Goal: Transaction & Acquisition: Purchase product/service

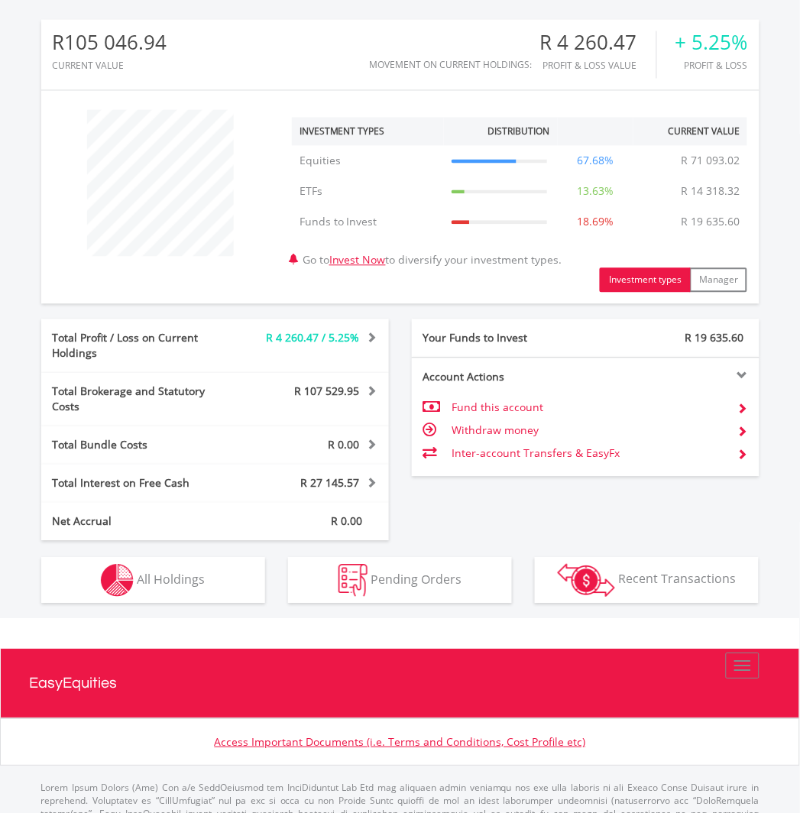
scroll to position [509, 0]
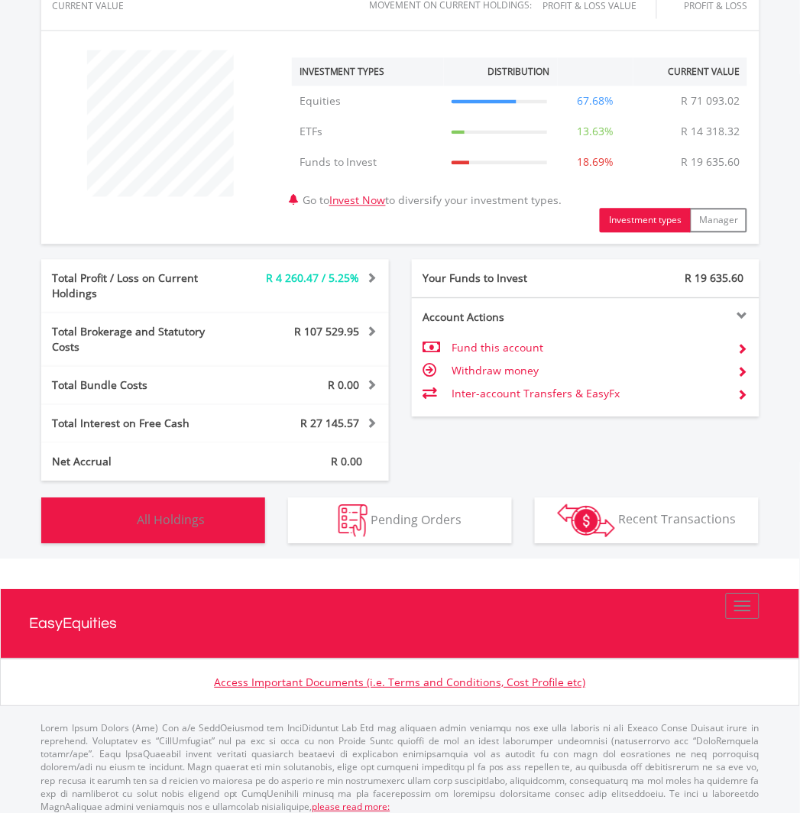
click at [158, 511] on span "All Holdings" at bounding box center [171, 519] width 68 height 17
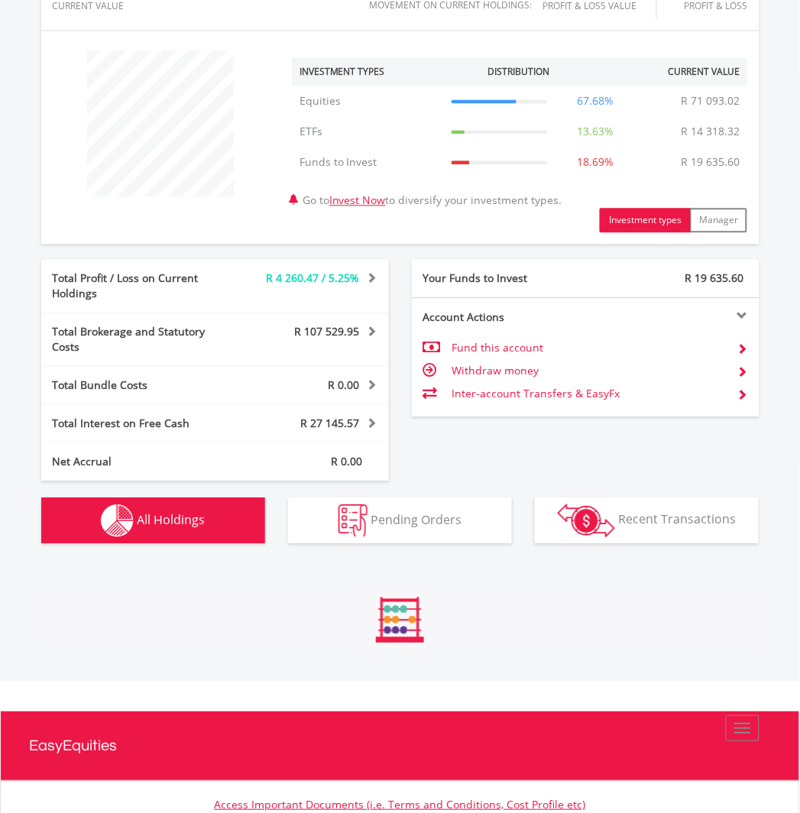
scroll to position [1050, 0]
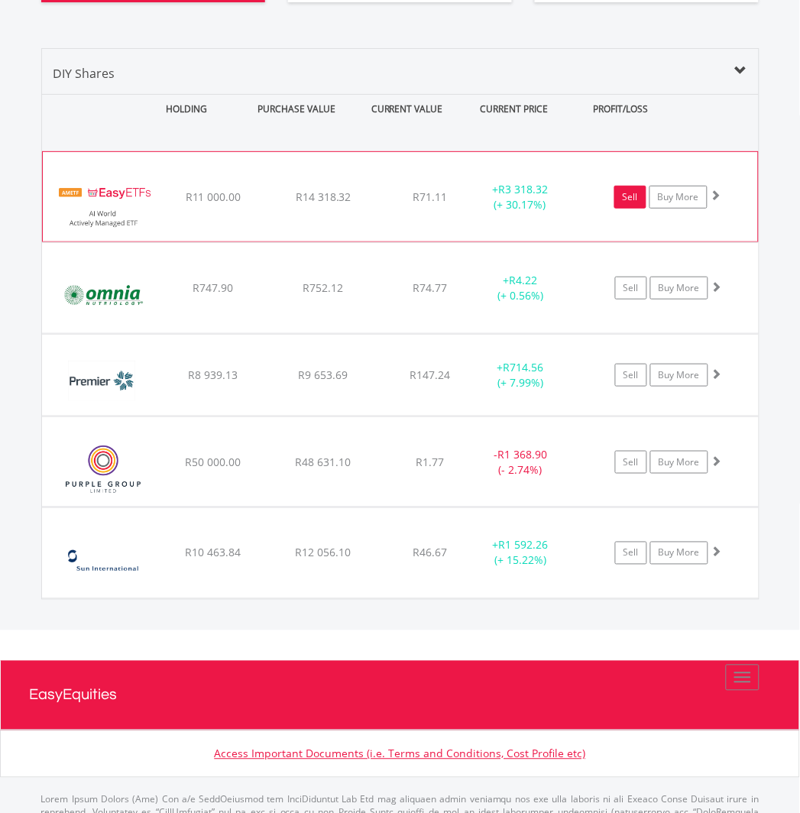
click at [631, 186] on link "Sell" at bounding box center [630, 197] width 32 height 23
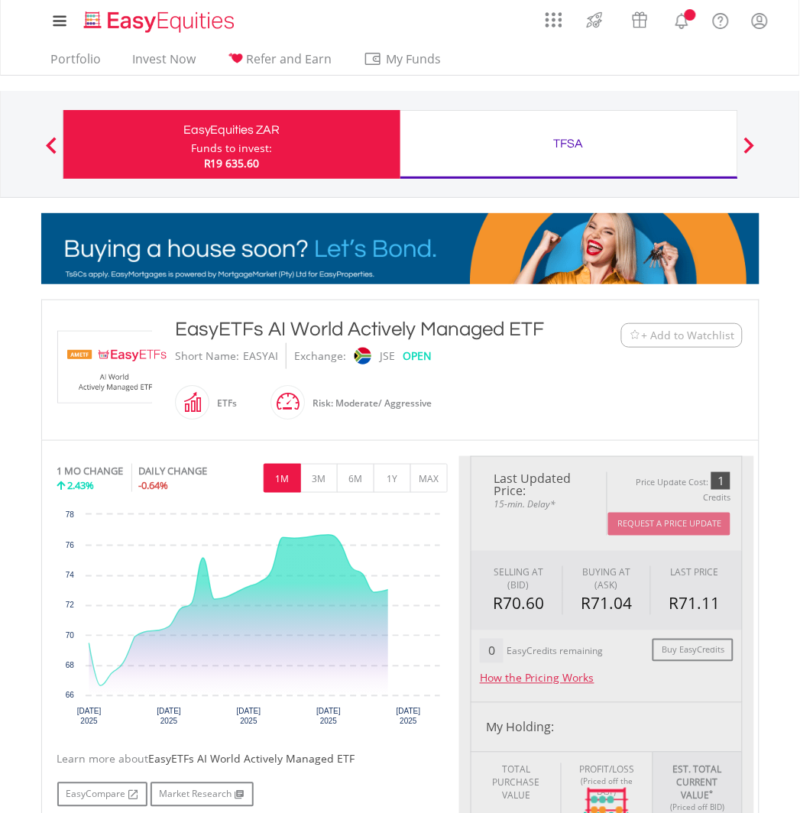
scroll to position [509, 0]
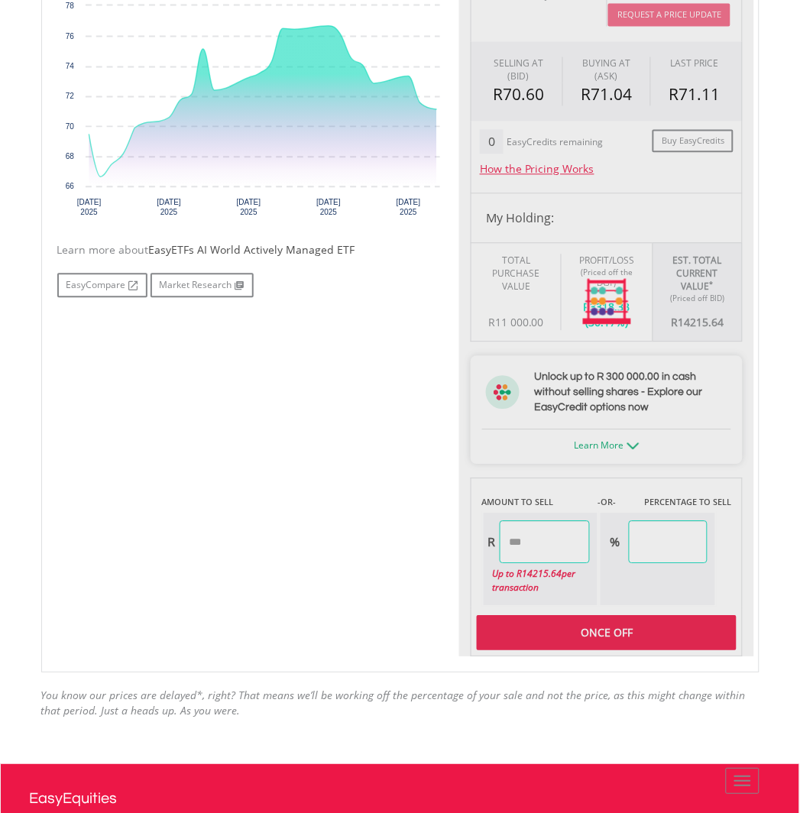
type input "********"
type input "******"
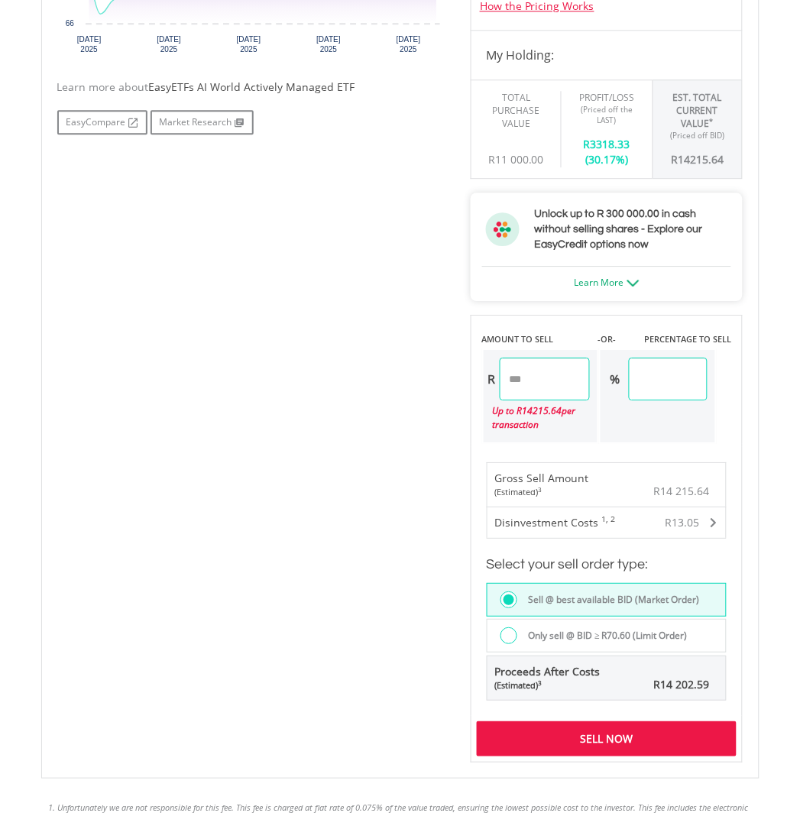
scroll to position [764, 0]
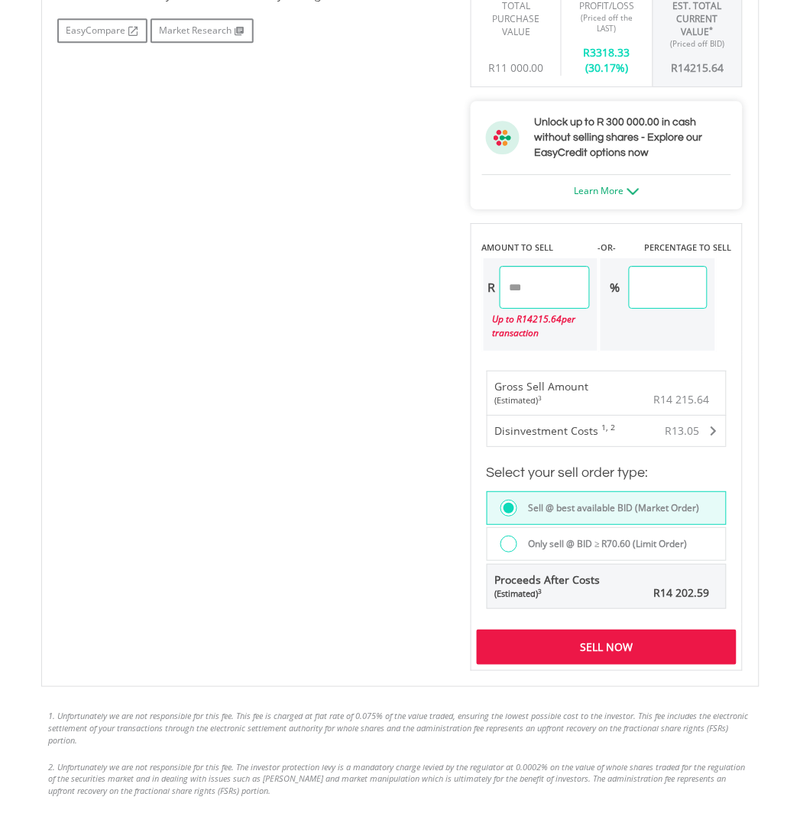
drag, startPoint x: 632, startPoint y: 643, endPoint x: 440, endPoint y: 446, distance: 274.4
click at [632, 640] on div "Sell Now" at bounding box center [607, 647] width 261 height 35
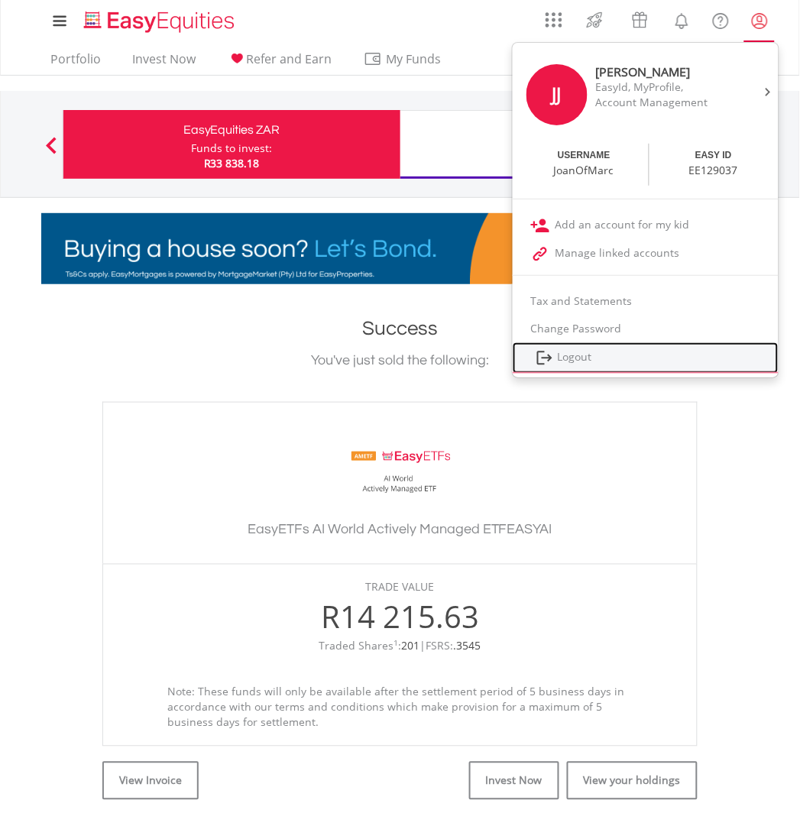
click at [575, 354] on link "Logout" at bounding box center [646, 357] width 266 height 31
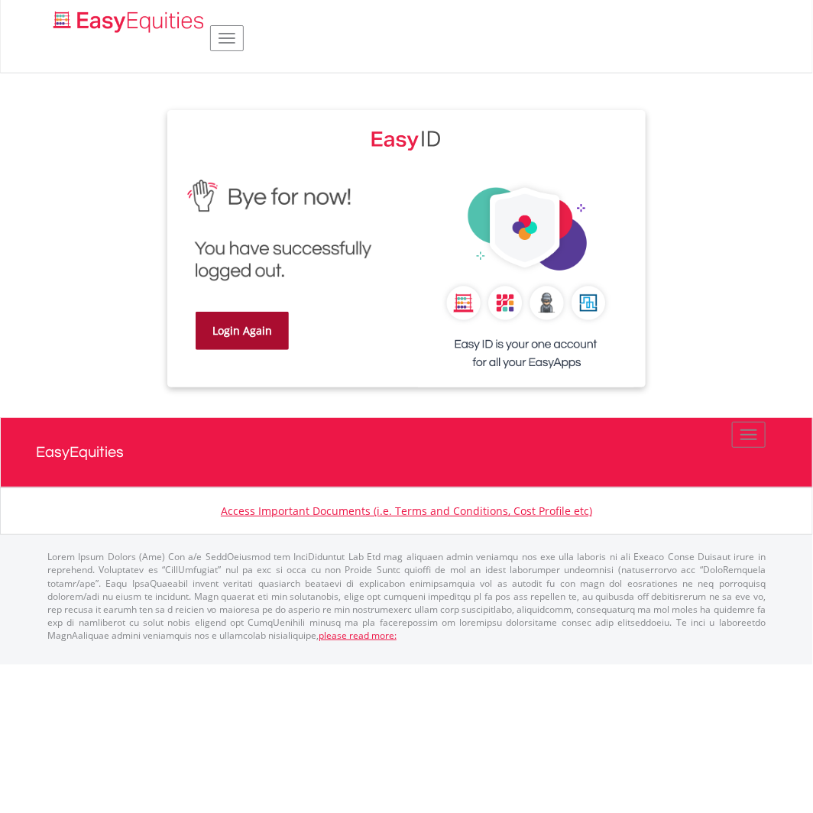
click at [250, 330] on link "Login Again" at bounding box center [242, 331] width 93 height 38
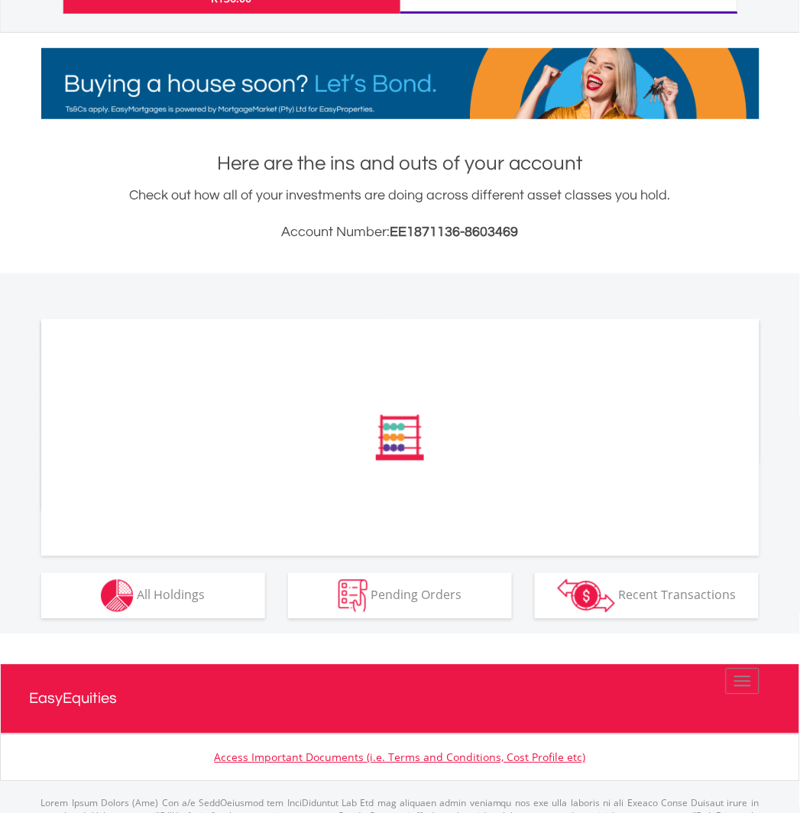
scroll to position [264, 0]
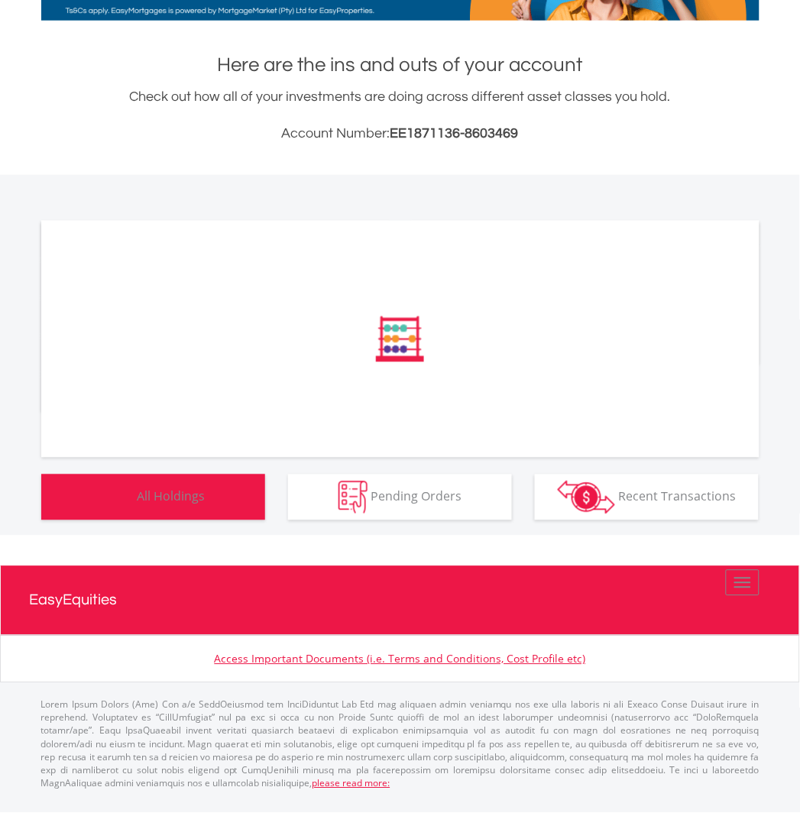
click at [159, 505] on div "﻿ Distribution Current Value Show All" at bounding box center [400, 355] width 871 height 361
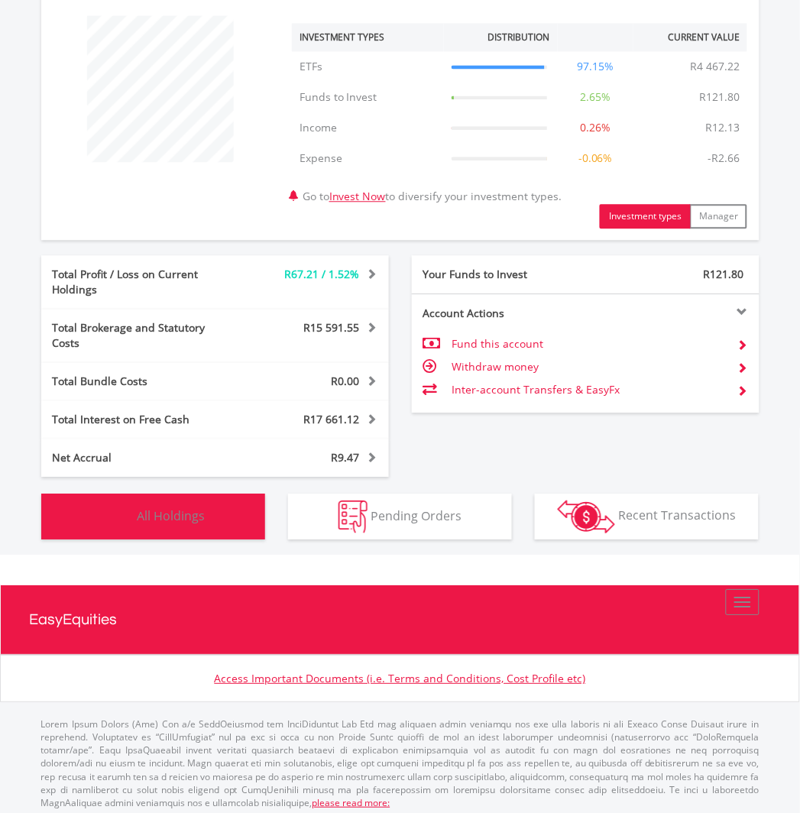
scroll to position [547, 0]
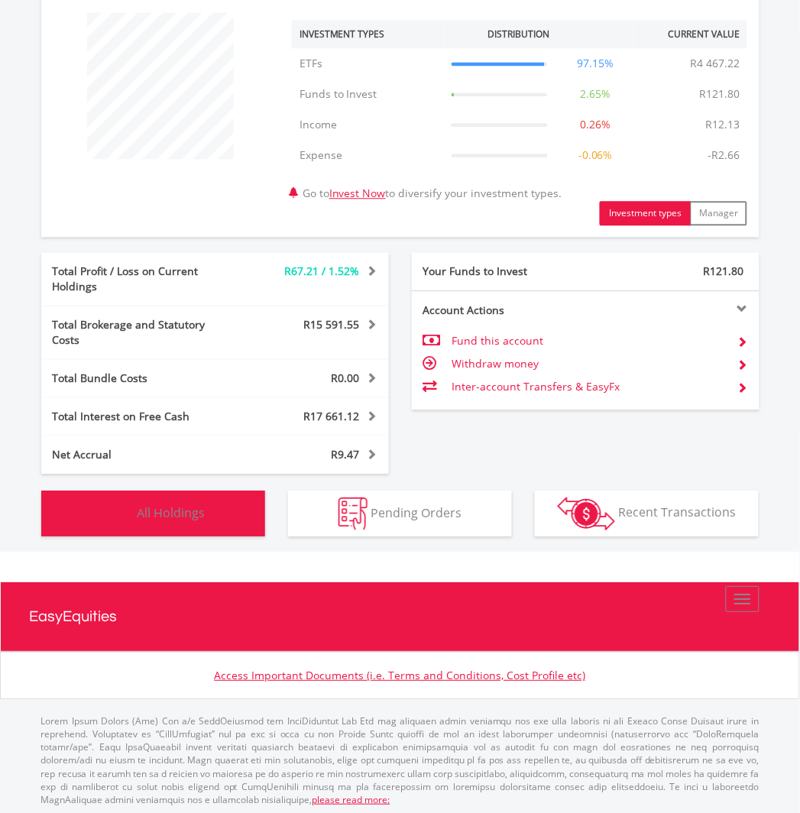
click at [173, 503] on span "All Holdings" at bounding box center [171, 511] width 68 height 17
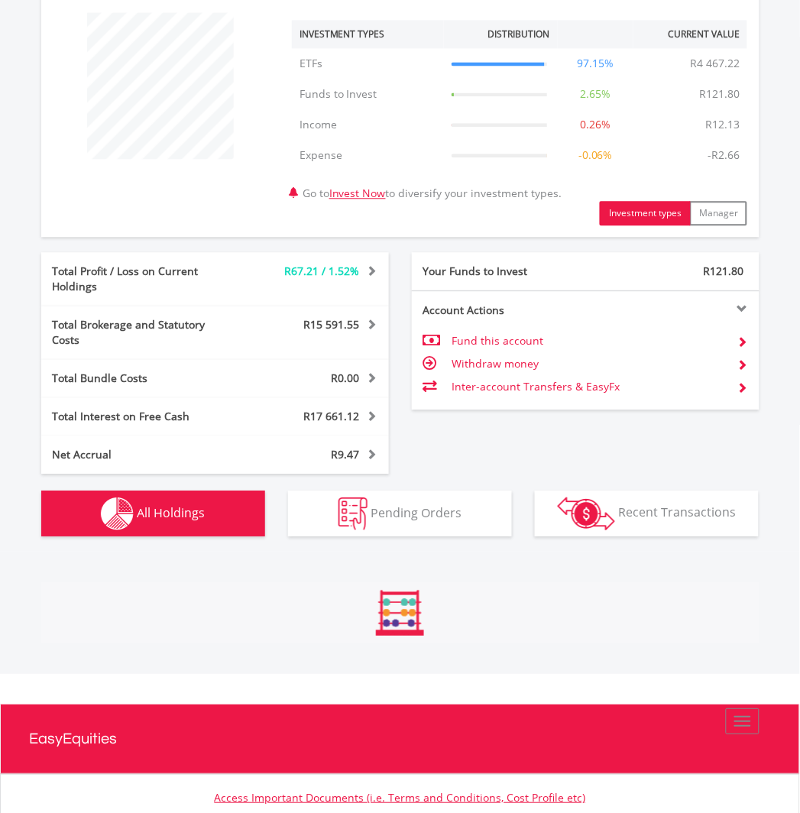
scroll to position [775, 0]
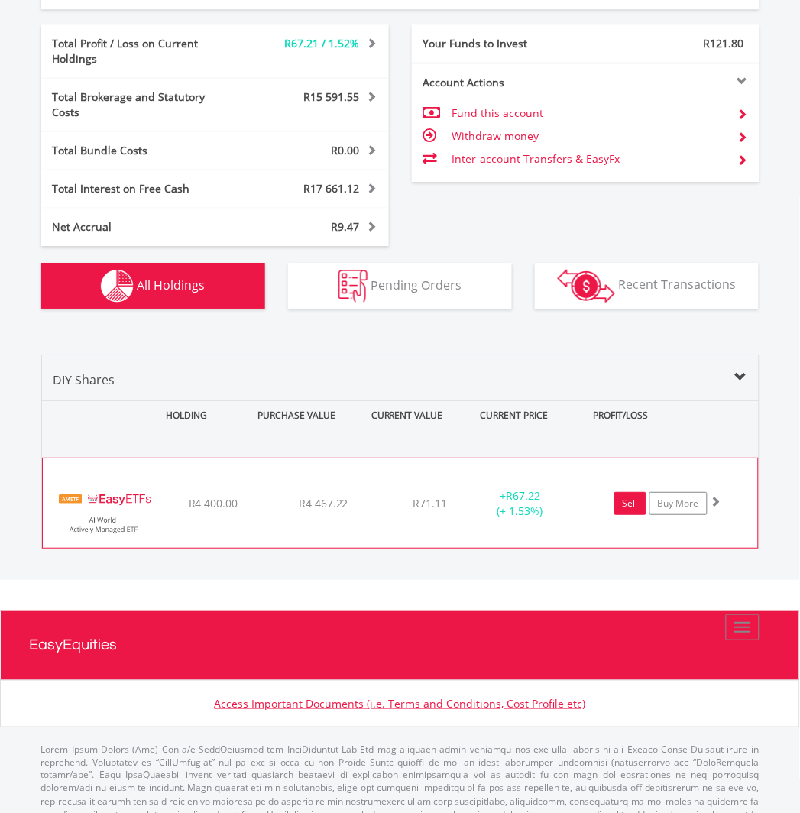
click at [625, 492] on link "Sell" at bounding box center [630, 503] width 32 height 23
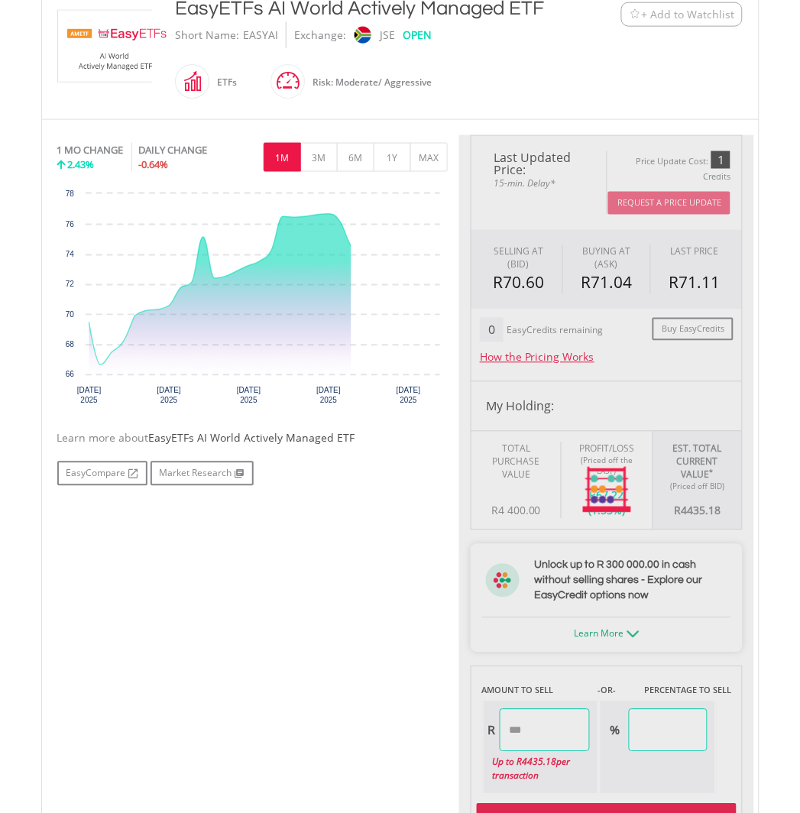
scroll to position [509, 0]
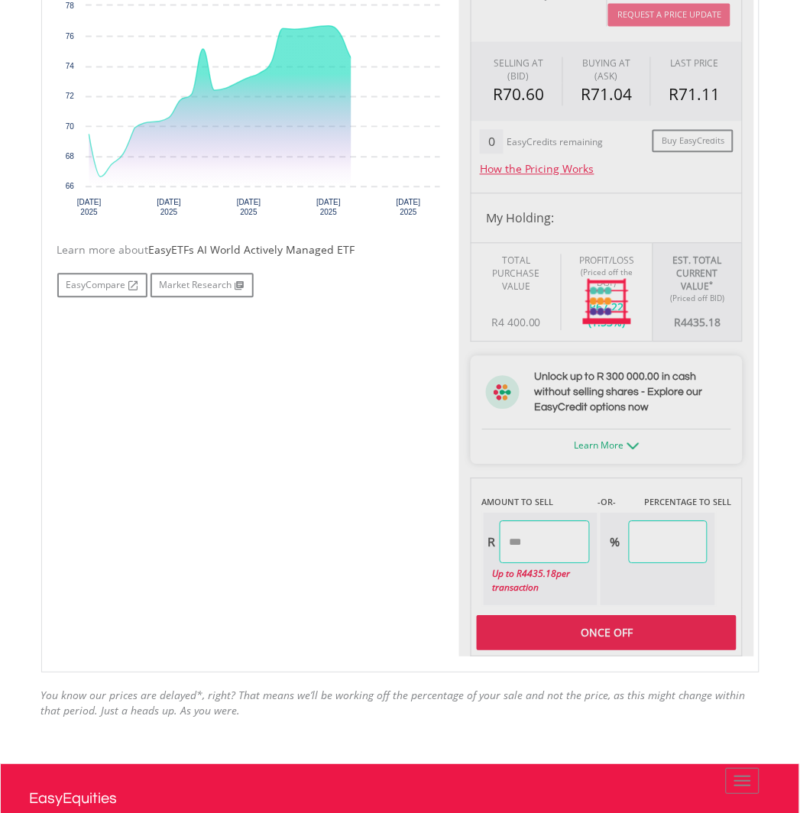
type input "*******"
type input "******"
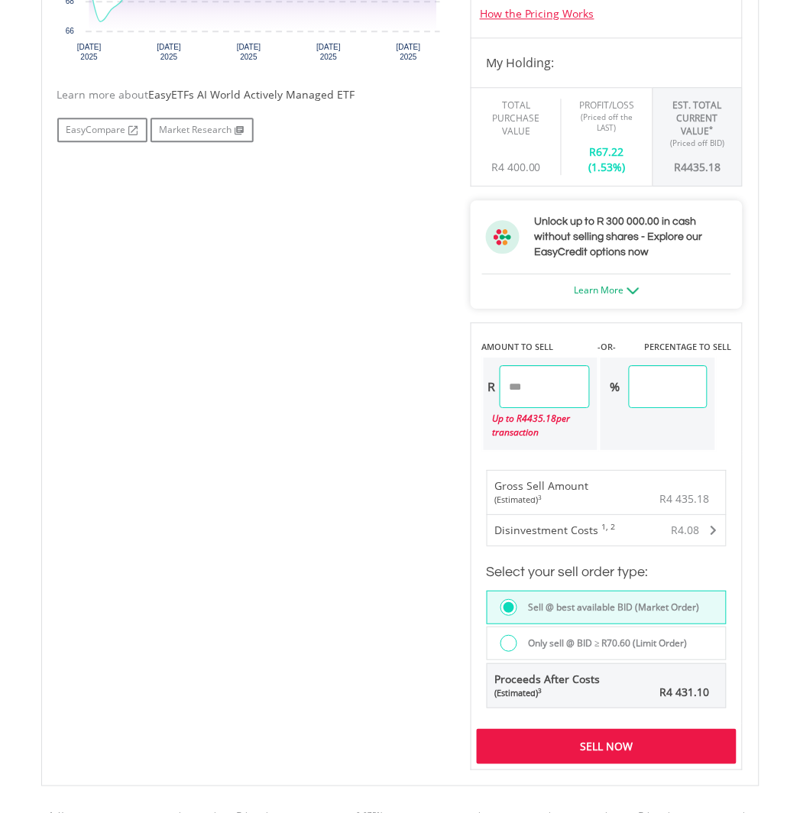
scroll to position [934, 0]
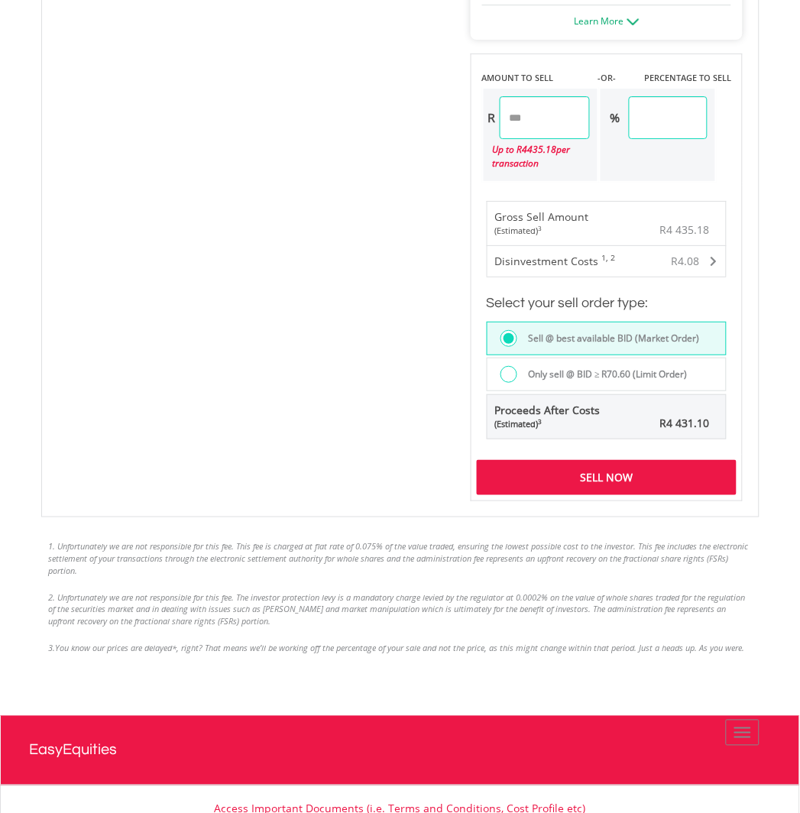
click at [601, 477] on div "Sell Now" at bounding box center [607, 477] width 261 height 35
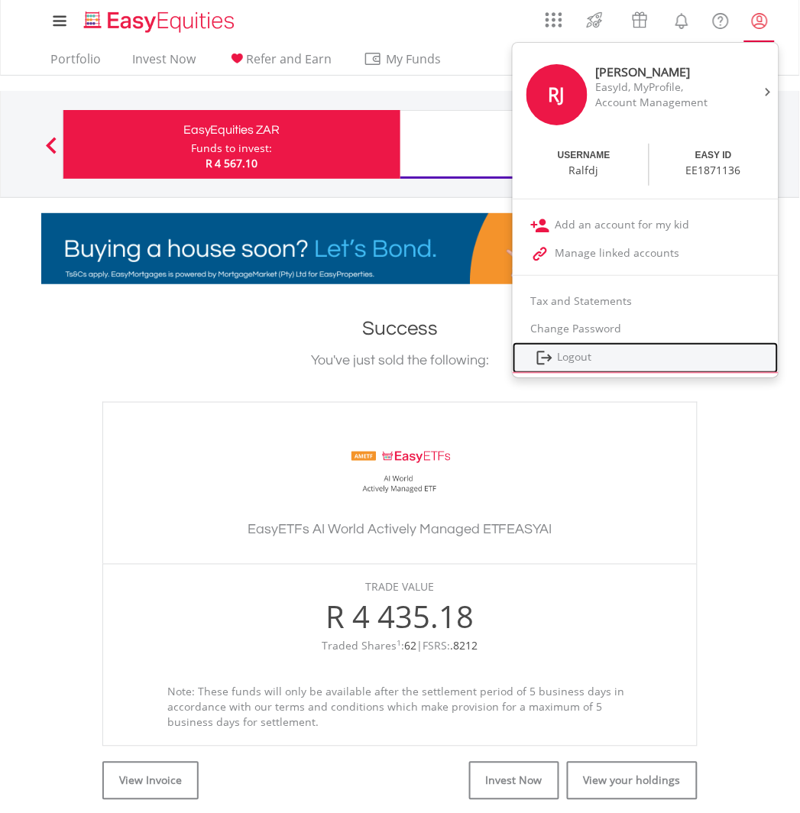
click at [585, 350] on link "Logout" at bounding box center [646, 357] width 266 height 31
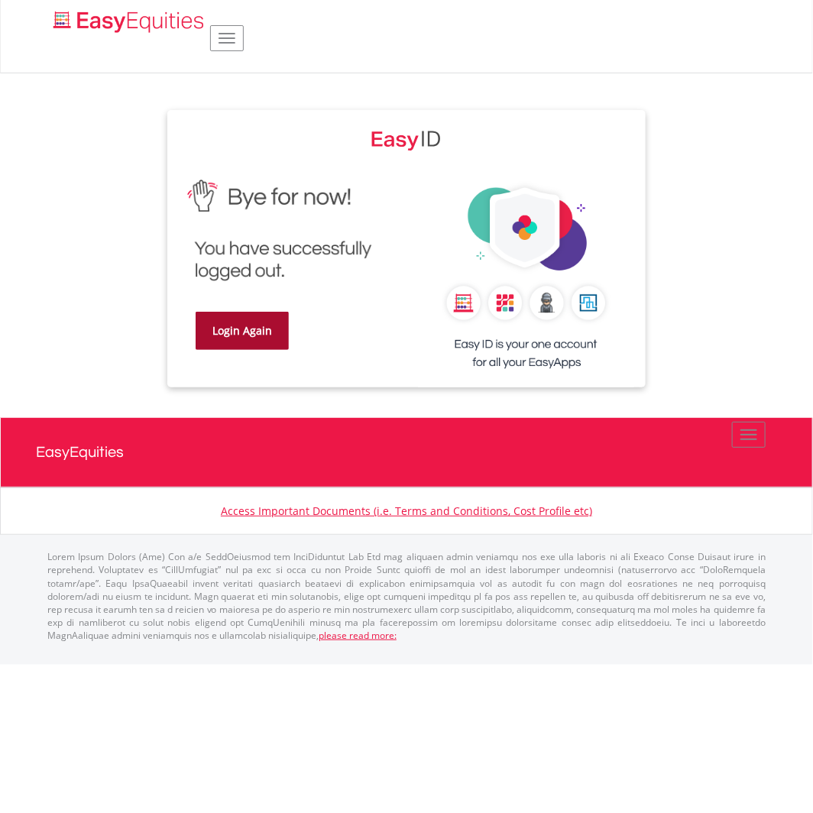
click at [238, 331] on link "Login Again" at bounding box center [242, 331] width 93 height 38
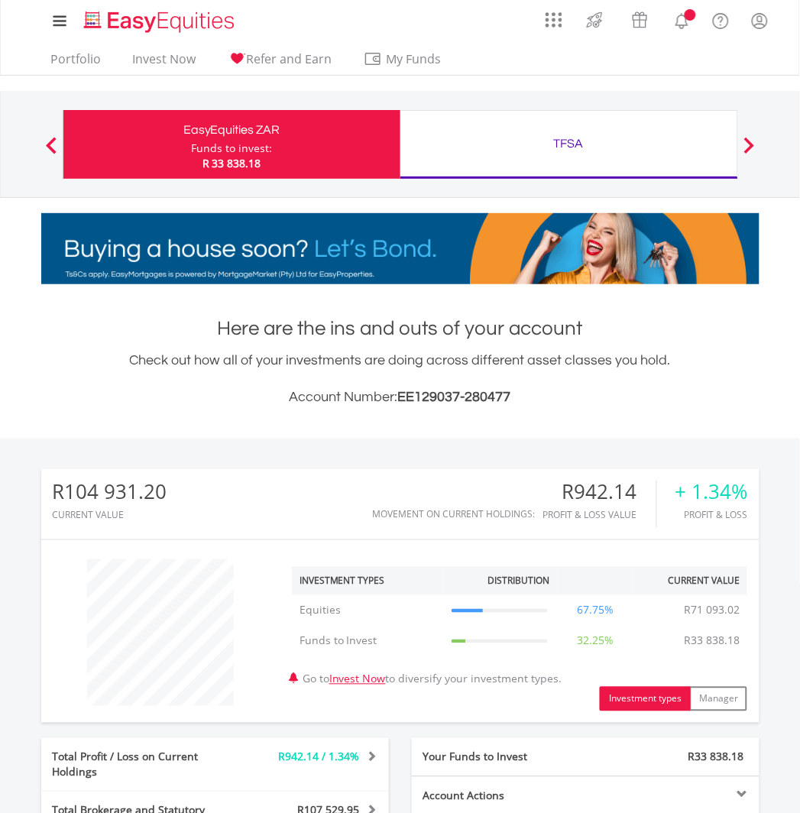
scroll to position [147, 239]
drag, startPoint x: 78, startPoint y: 57, endPoint x: 128, endPoint y: 167, distance: 120.3
click at [78, 57] on link "Portfolio" at bounding box center [76, 63] width 63 height 24
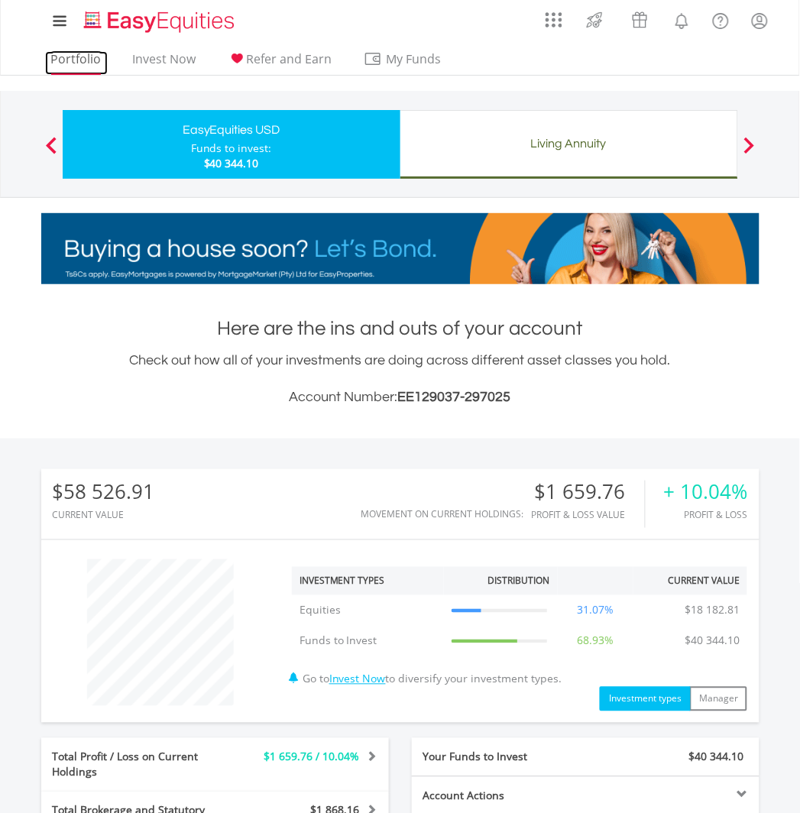
click at [58, 57] on link "Portfolio" at bounding box center [76, 63] width 63 height 24
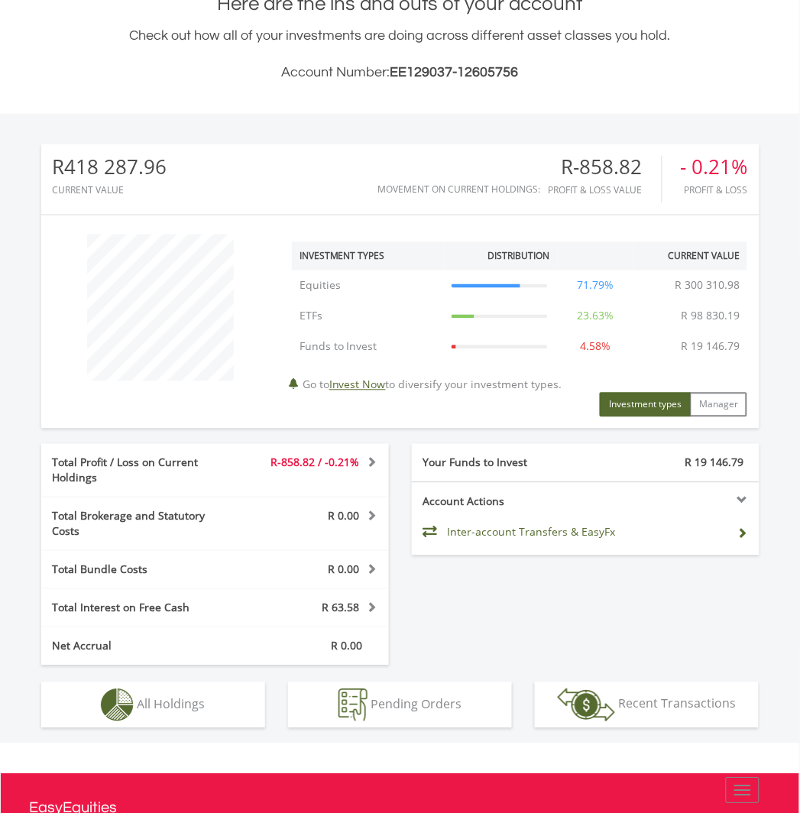
scroll to position [339, 0]
